Goal: Transaction & Acquisition: Purchase product/service

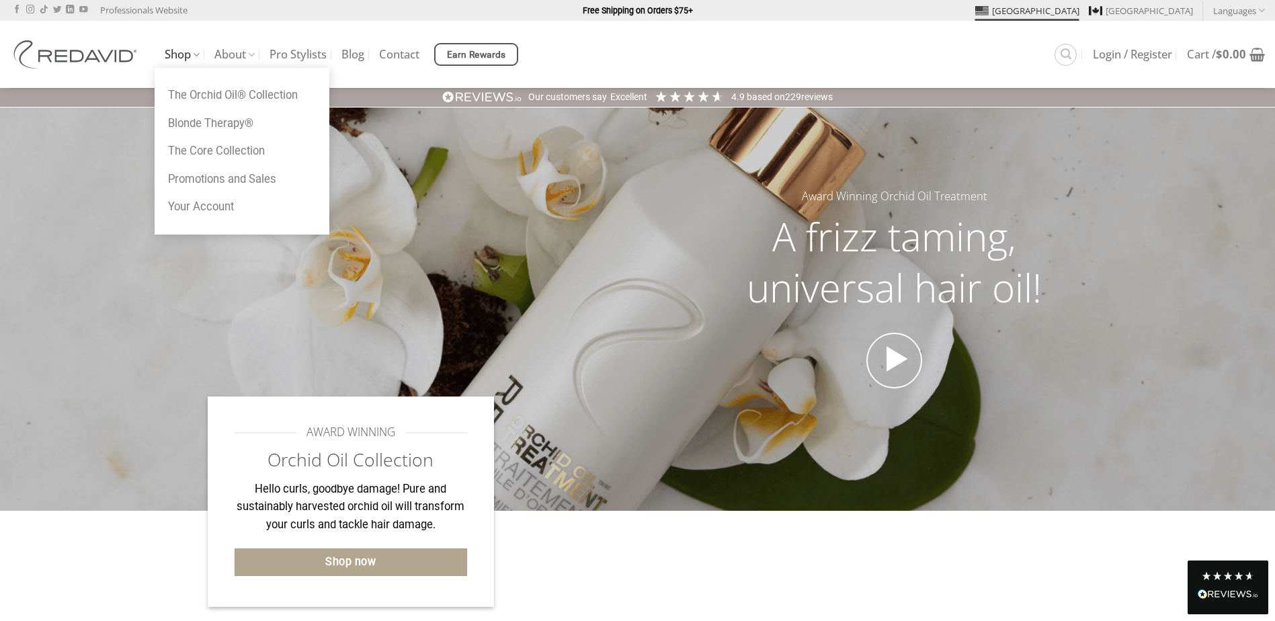
click at [185, 53] on link "Shop" at bounding box center [182, 55] width 35 height 26
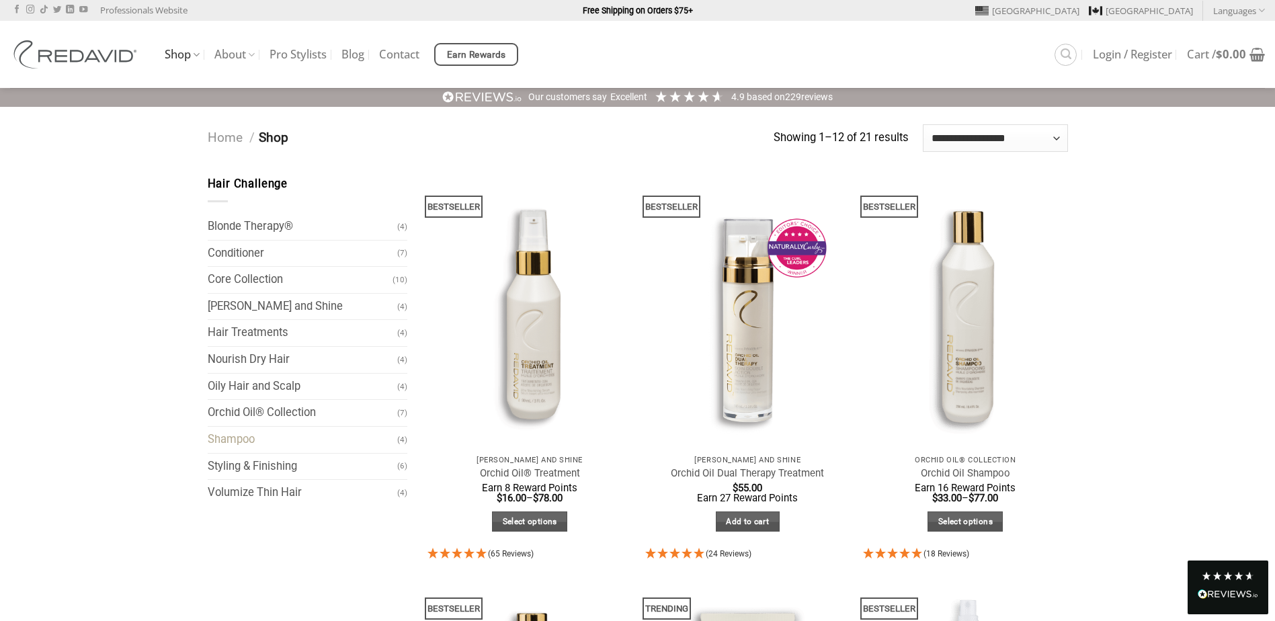
click at [251, 440] on link "Shampoo" at bounding box center [303, 440] width 190 height 26
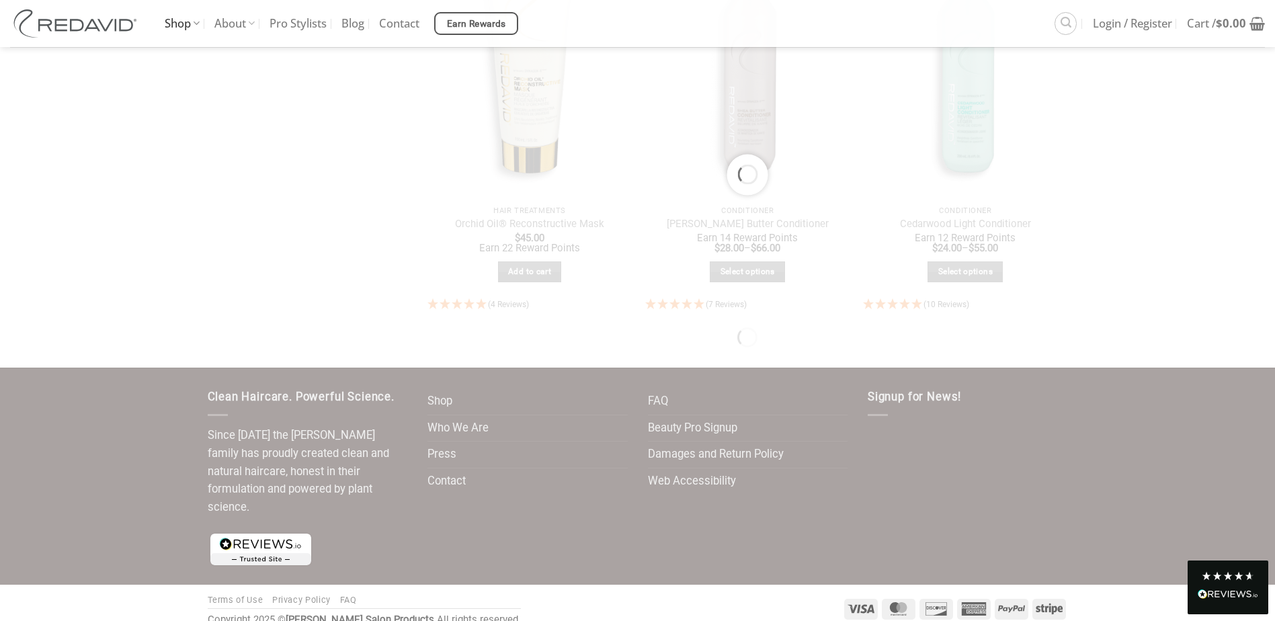
scroll to position [1434, 0]
